Goal: Find specific page/section: Find specific page/section

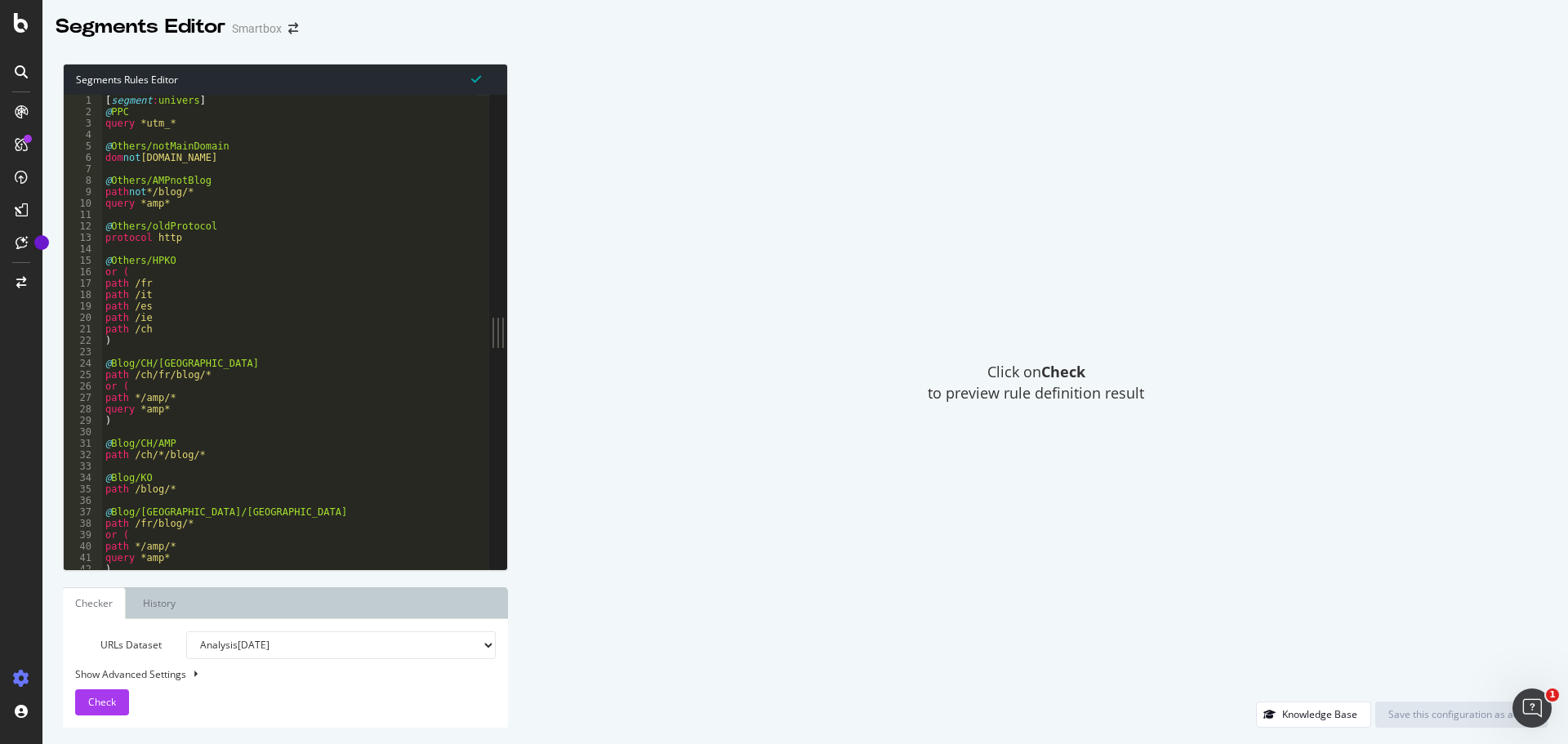
click at [418, 637] on select "Analysis [DATE] Analysis [DATE] Analysis [DATE] Analysis [DATE] Analysis [DATE]…" at bounding box center [341, 645] width 310 height 28
drag, startPoint x: 730, startPoint y: 263, endPoint x: 675, endPoint y: 219, distance: 70.4
click at [730, 263] on div "Click on Check to preview rule definition result" at bounding box center [1036, 383] width 1023 height 637
